Goal: Information Seeking & Learning: Learn about a topic

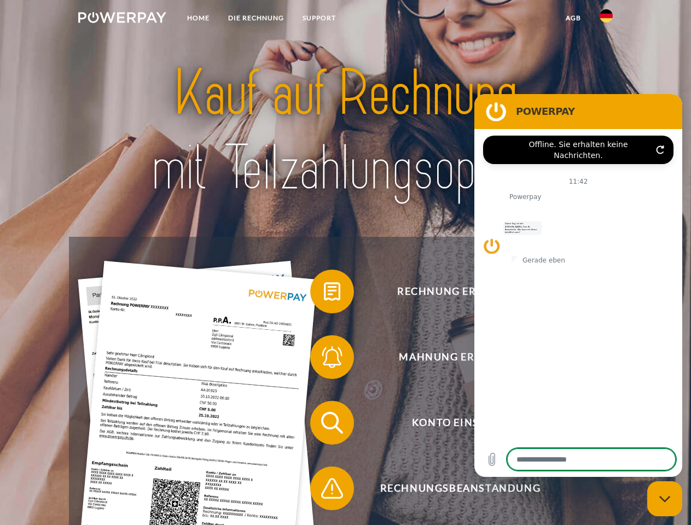
click at [122, 19] on img at bounding box center [122, 17] width 88 height 11
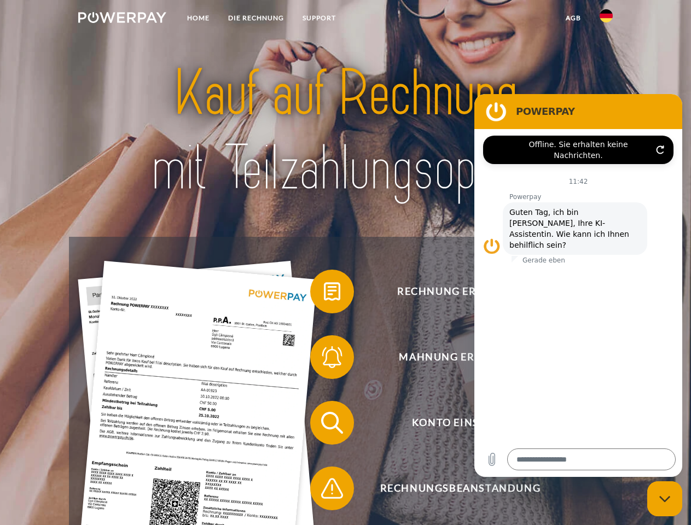
click at [606, 19] on img at bounding box center [605, 15] width 13 height 13
click at [573, 18] on link "agb" at bounding box center [573, 18] width 34 height 20
click at [324, 294] on span at bounding box center [315, 291] width 55 height 55
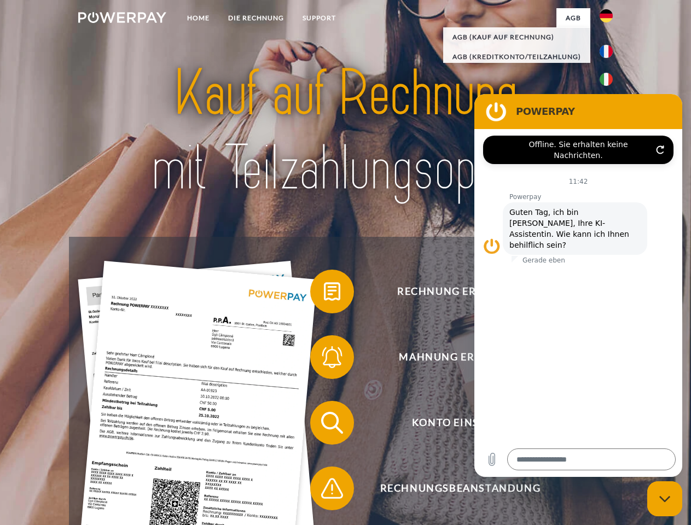
click at [324, 359] on span at bounding box center [315, 357] width 55 height 55
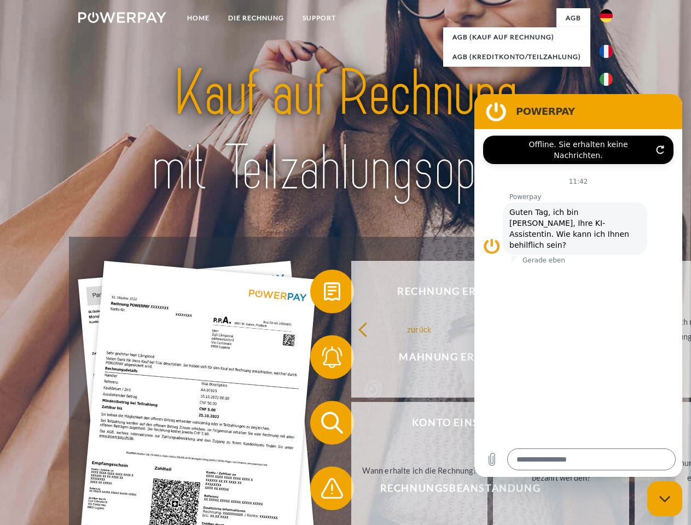
click at [493, 425] on link "Bis wann muss die Rechnung bezahlt werden?" at bounding box center [561, 470] width 136 height 137
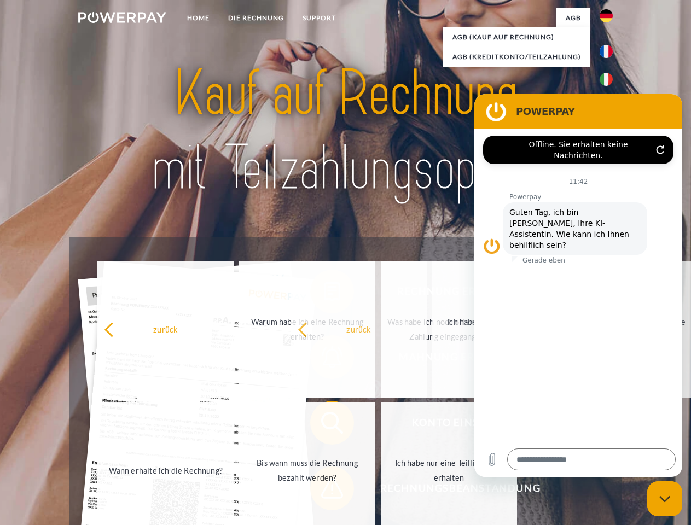
click at [324, 491] on span at bounding box center [315, 488] width 55 height 55
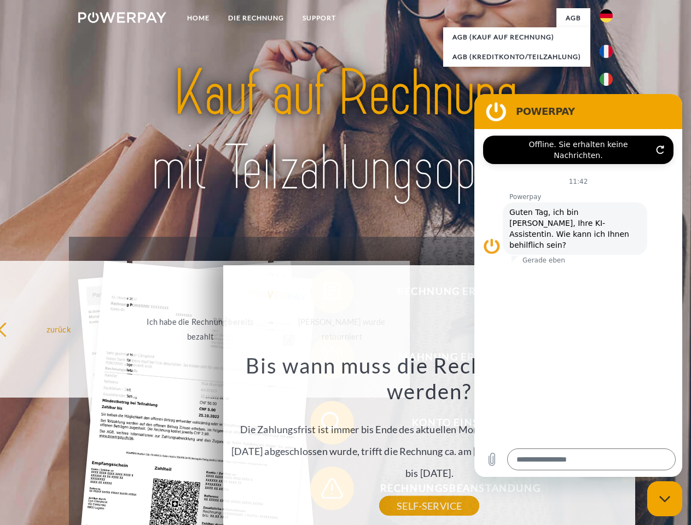
click at [664, 499] on icon "Messaging-Fenster schließen" at bounding box center [664, 498] width 11 height 7
type textarea "*"
